Goal: Book appointment/travel/reservation

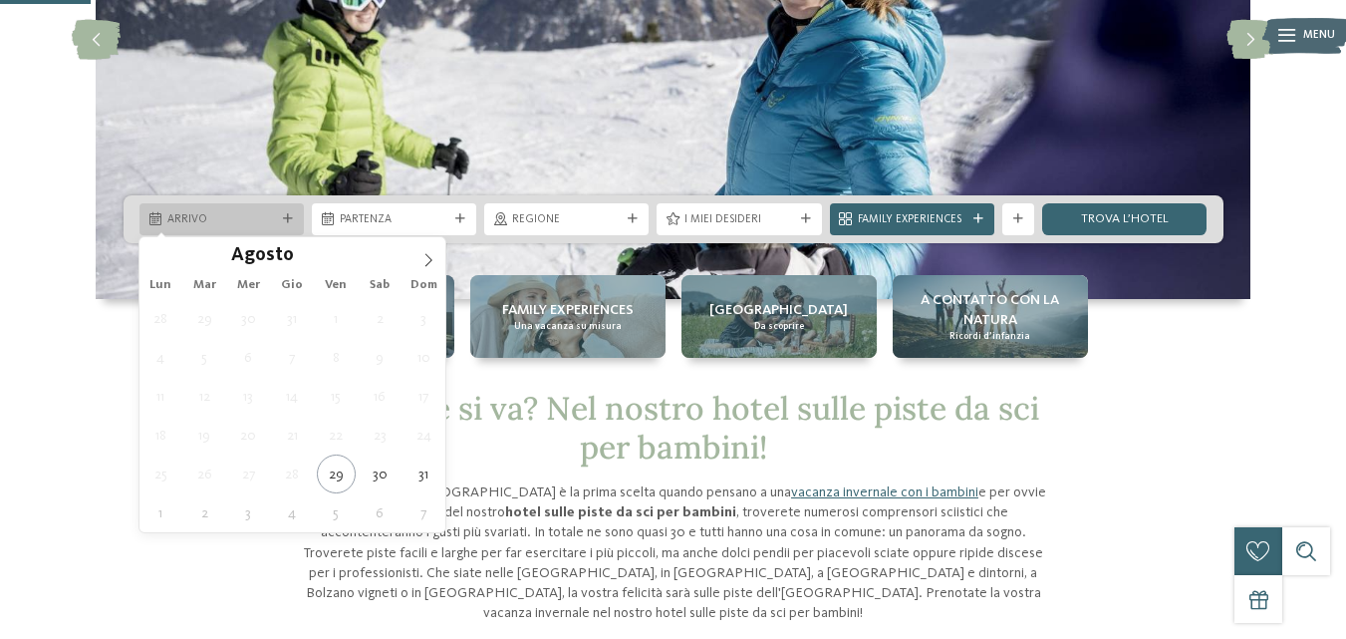
click at [187, 223] on span "Arrivo" at bounding box center [221, 220] width 109 height 16
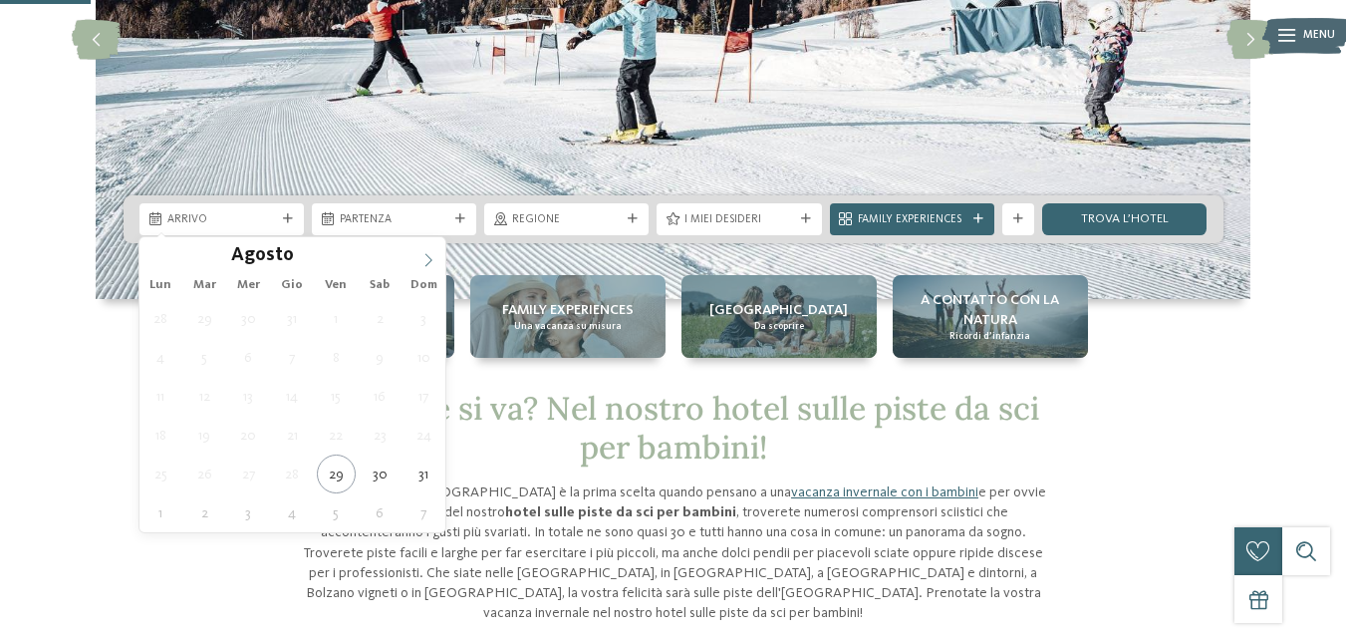
click at [437, 265] on span at bounding box center [428, 254] width 34 height 34
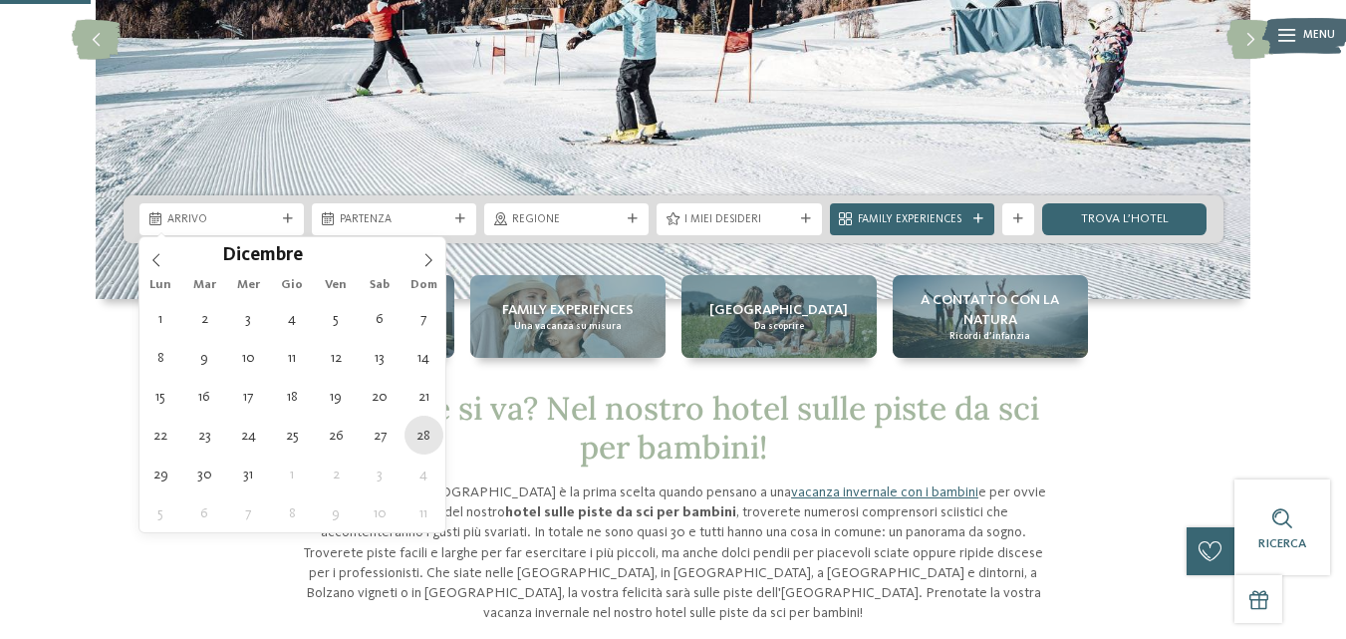
type div "28.12.2025"
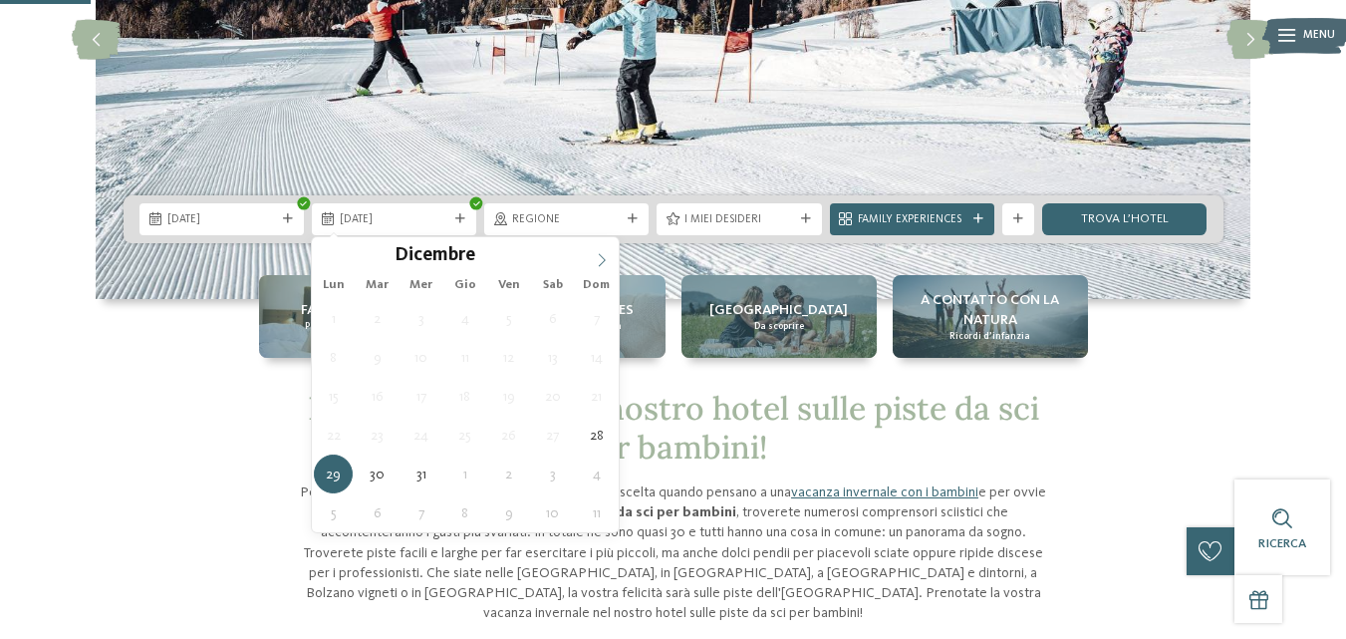
type input "****"
click at [606, 254] on icon at bounding box center [602, 260] width 14 height 14
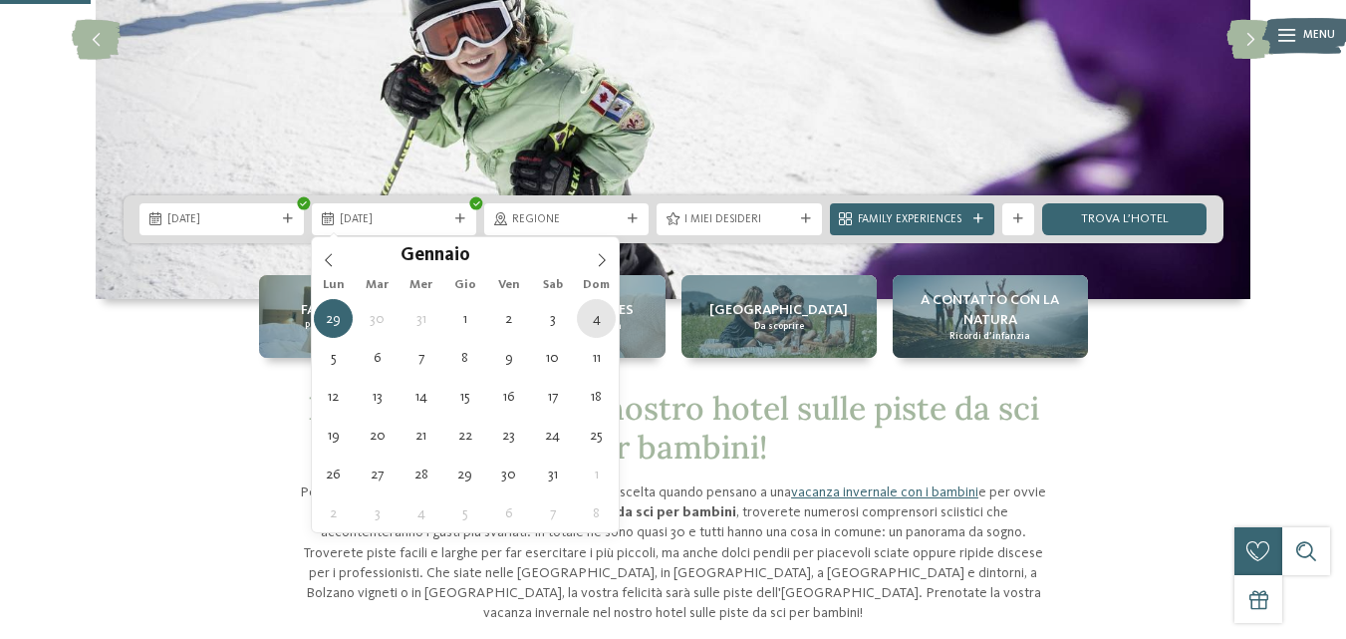
type div "04.01.2026"
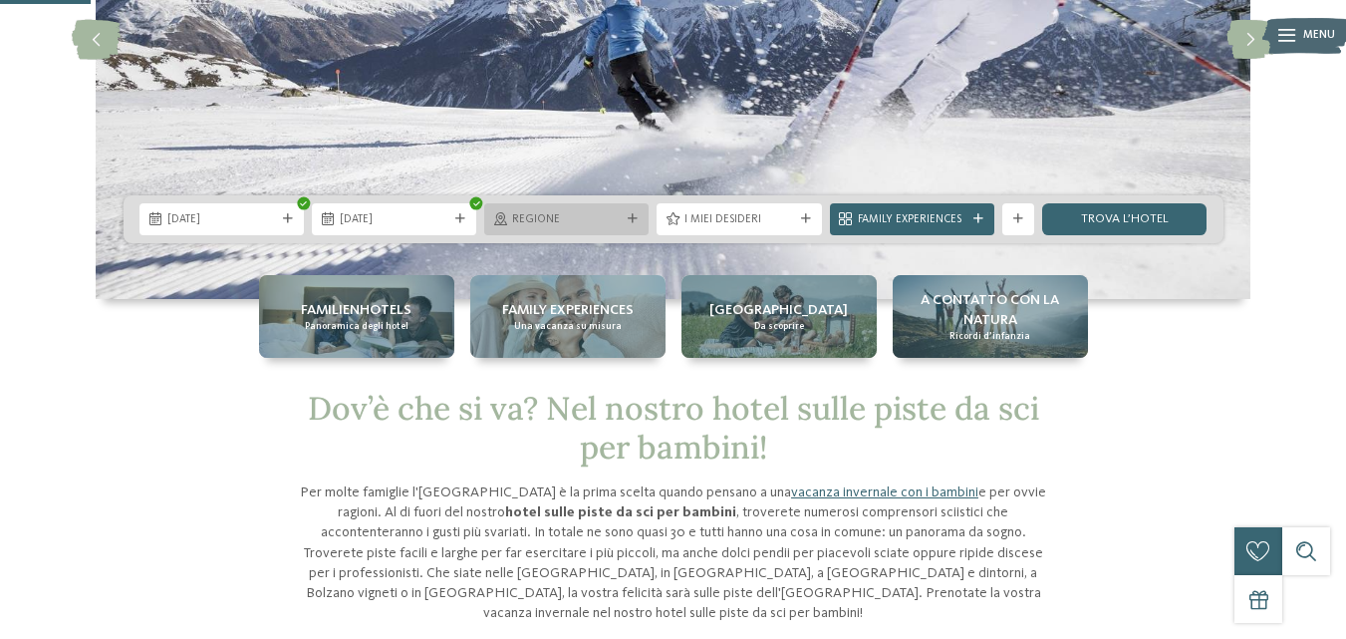
click at [592, 217] on span "Regione" at bounding box center [566, 220] width 109 height 16
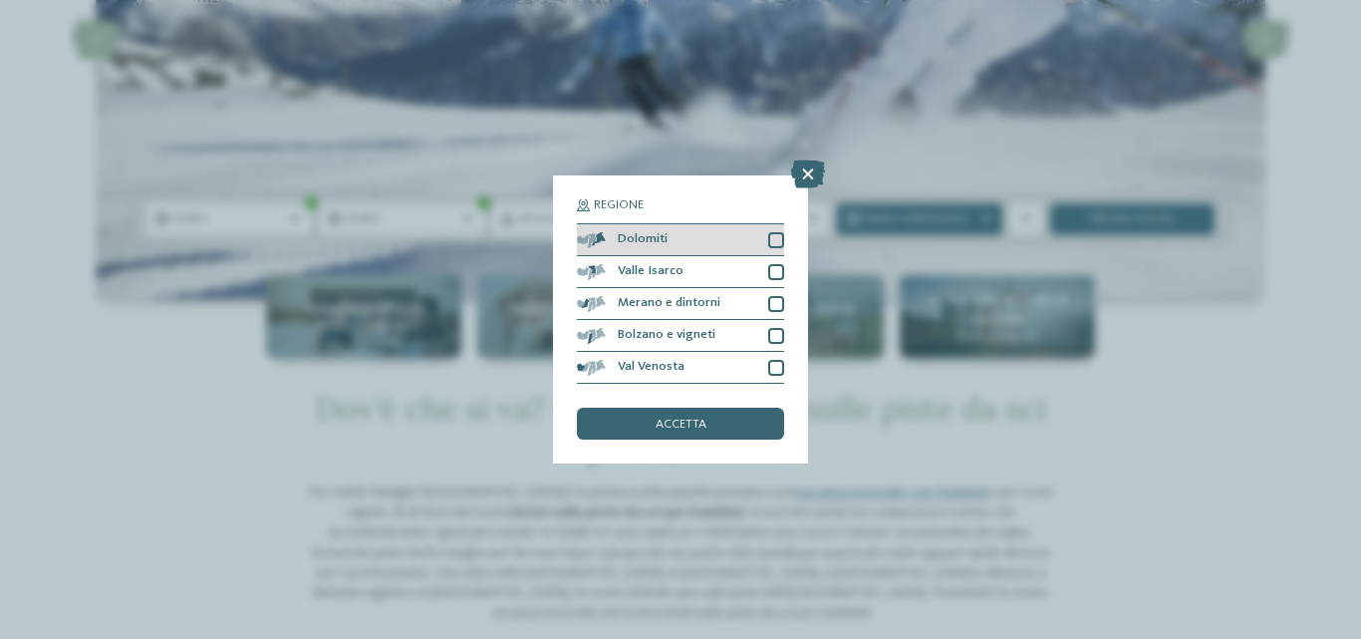
click at [778, 237] on div at bounding box center [776, 240] width 16 height 16
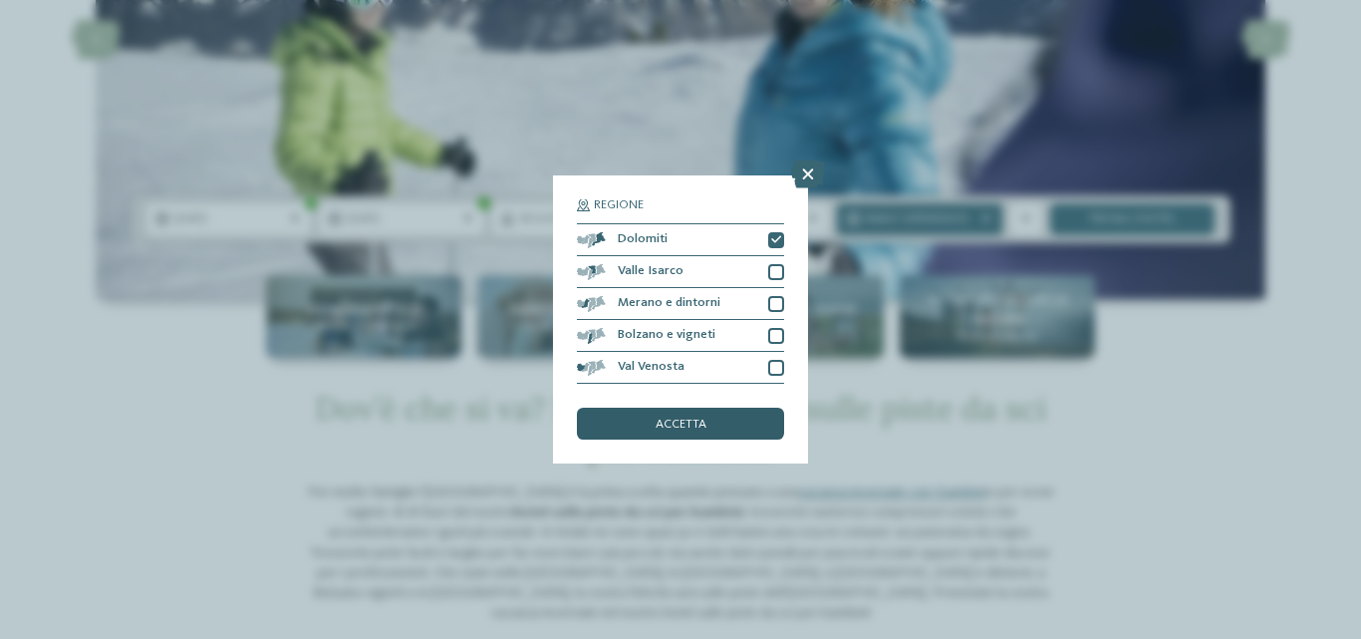
click at [692, 421] on span "accetta" at bounding box center [681, 424] width 51 height 13
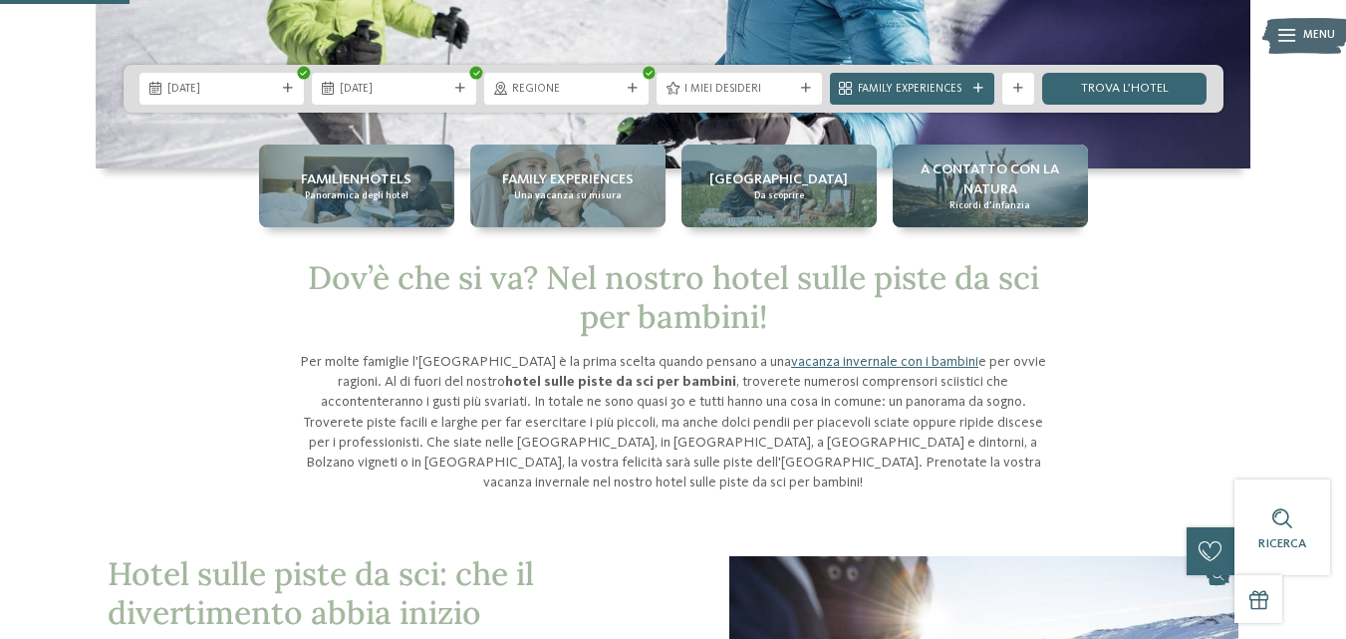
scroll to position [399, 0]
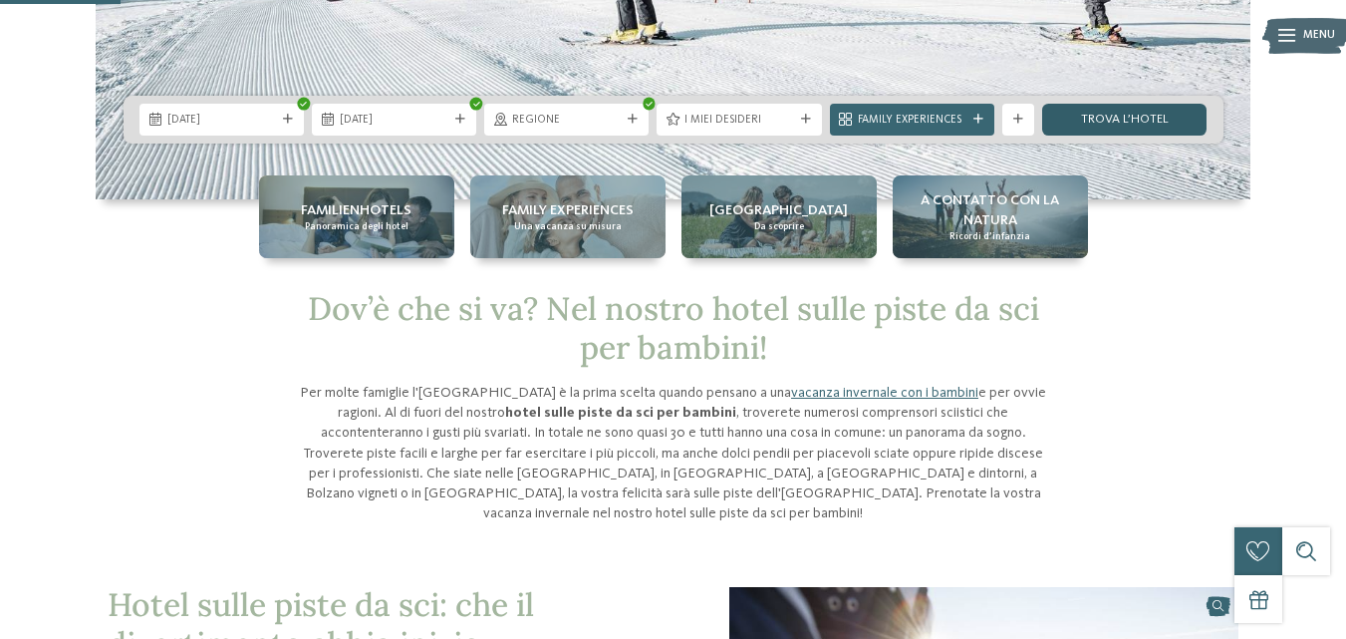
click at [1086, 116] on link "trova l’hotel" at bounding box center [1124, 120] width 164 height 32
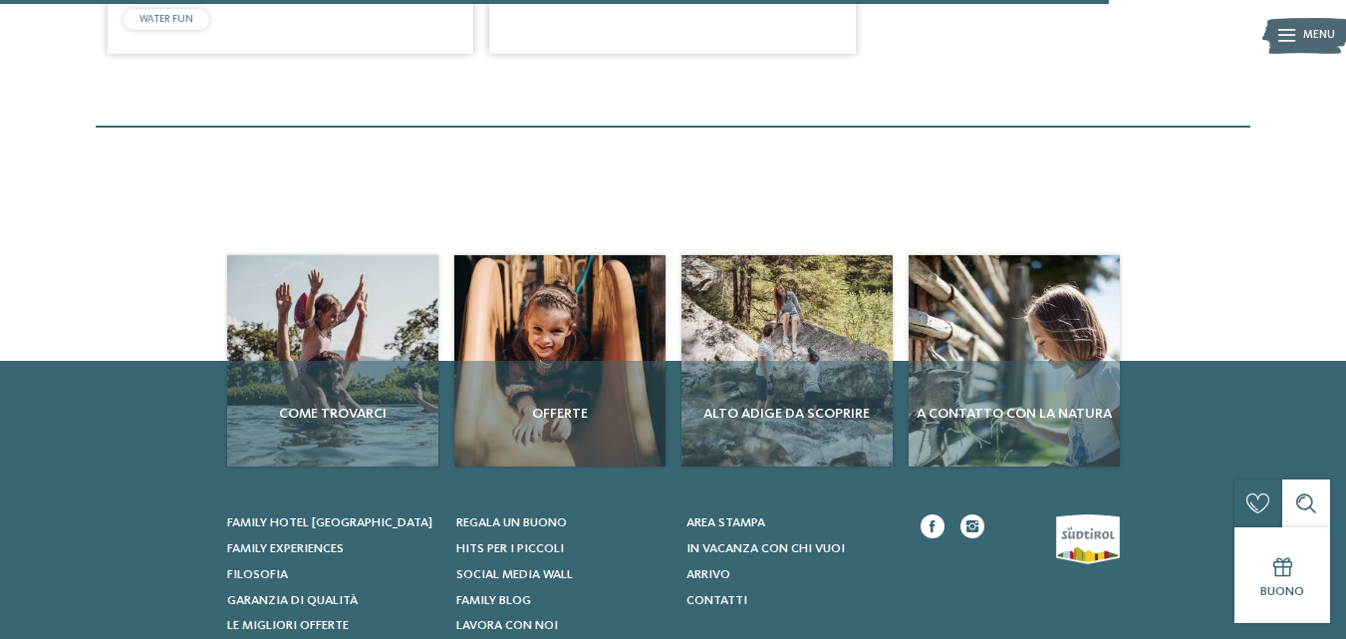
scroll to position [2186, 0]
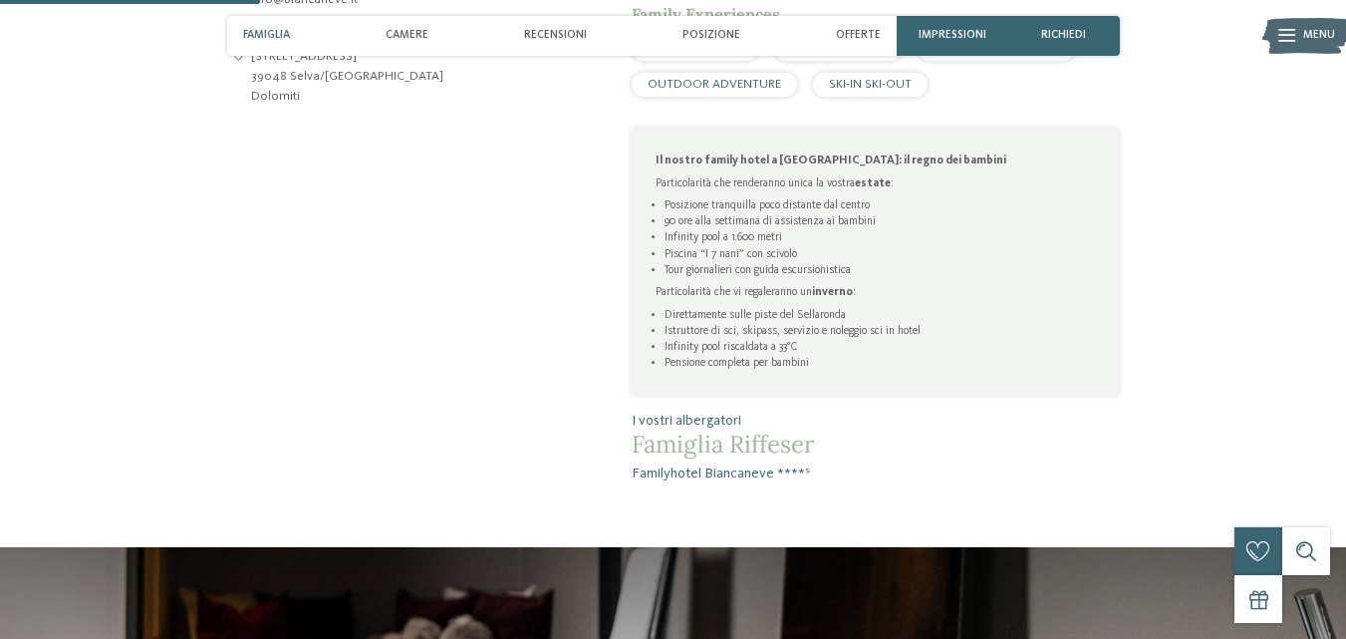
scroll to position [897, 0]
